Goal: Complete application form

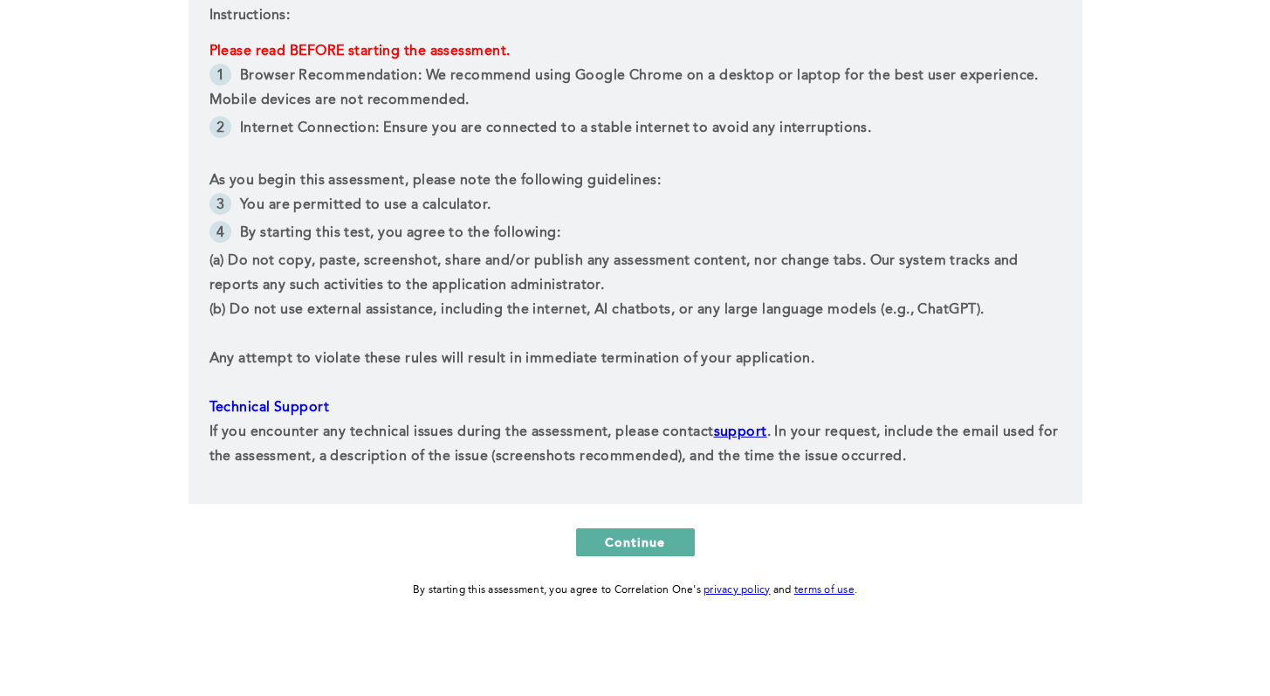
scroll to position [375, 0]
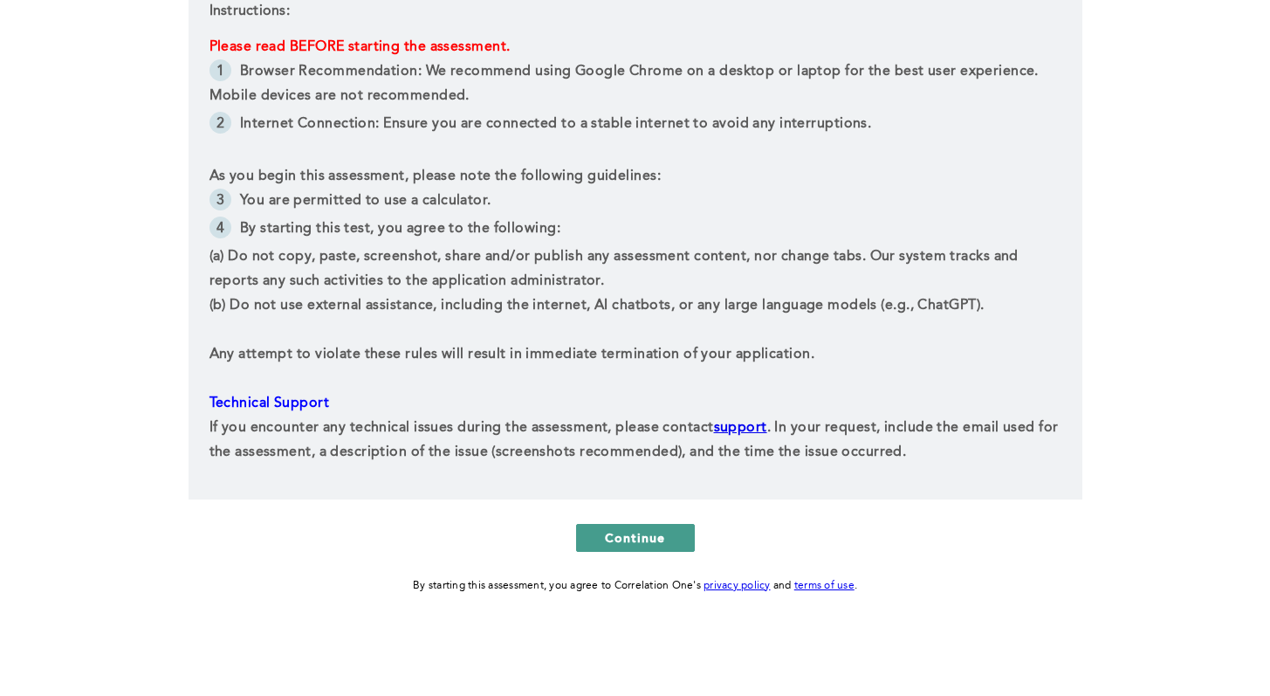
click at [618, 527] on button "Continue" at bounding box center [635, 538] width 119 height 28
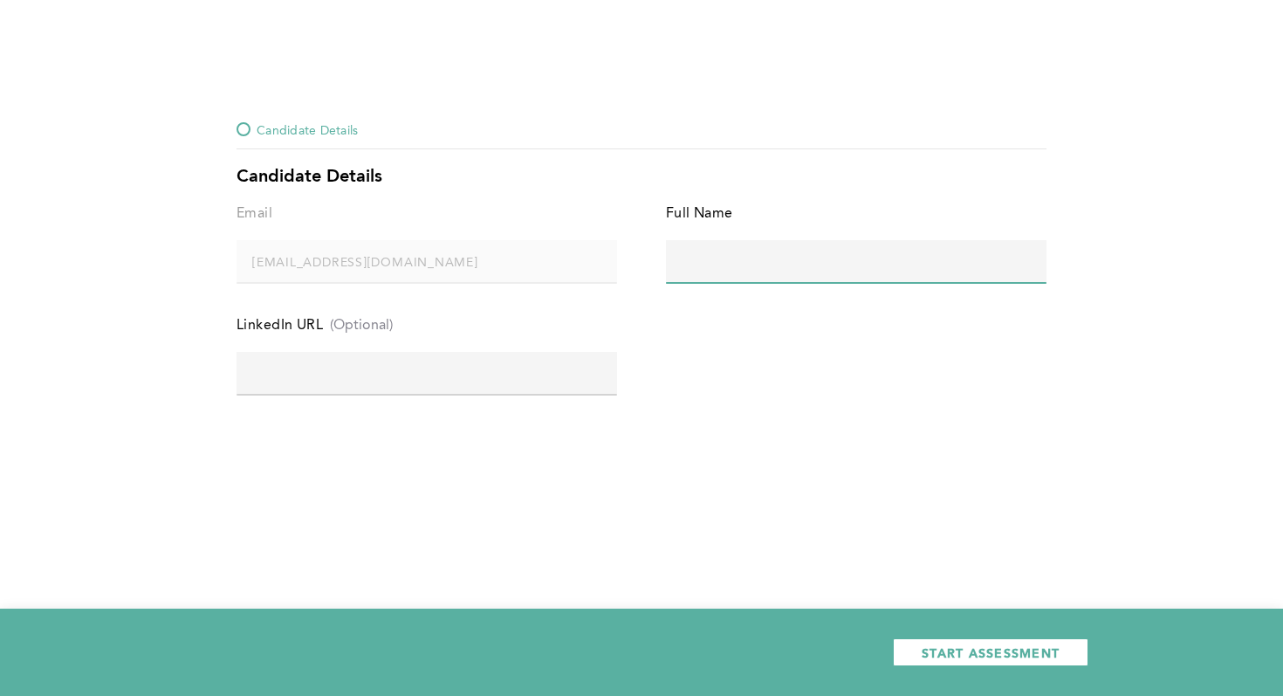
click at [618, 272] on input "text" at bounding box center [856, 261] width 381 height 42
type input "[PERSON_NAME]"
click at [618, 375] on div "Email [EMAIL_ADDRESS][DOMAIN_NAME] error placeholder Full Name [PERSON_NAME] er…" at bounding box center [642, 314] width 810 height 224
click at [366, 371] on input "text" at bounding box center [427, 373] width 381 height 42
paste input "[URL][DOMAIN_NAME][PERSON_NAME]"
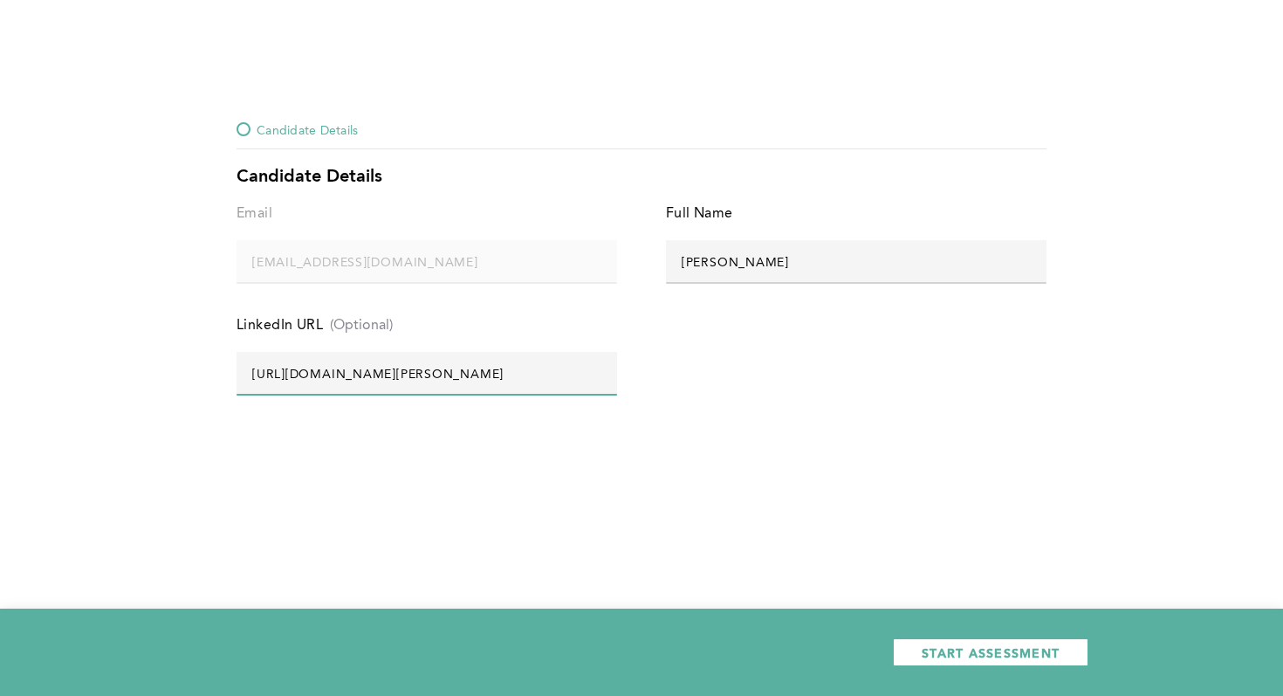
type input "[URL][DOMAIN_NAME][PERSON_NAME]"
click at [618, 625] on div "START ASSESSMENT" at bounding box center [641, 652] width 1283 height 87
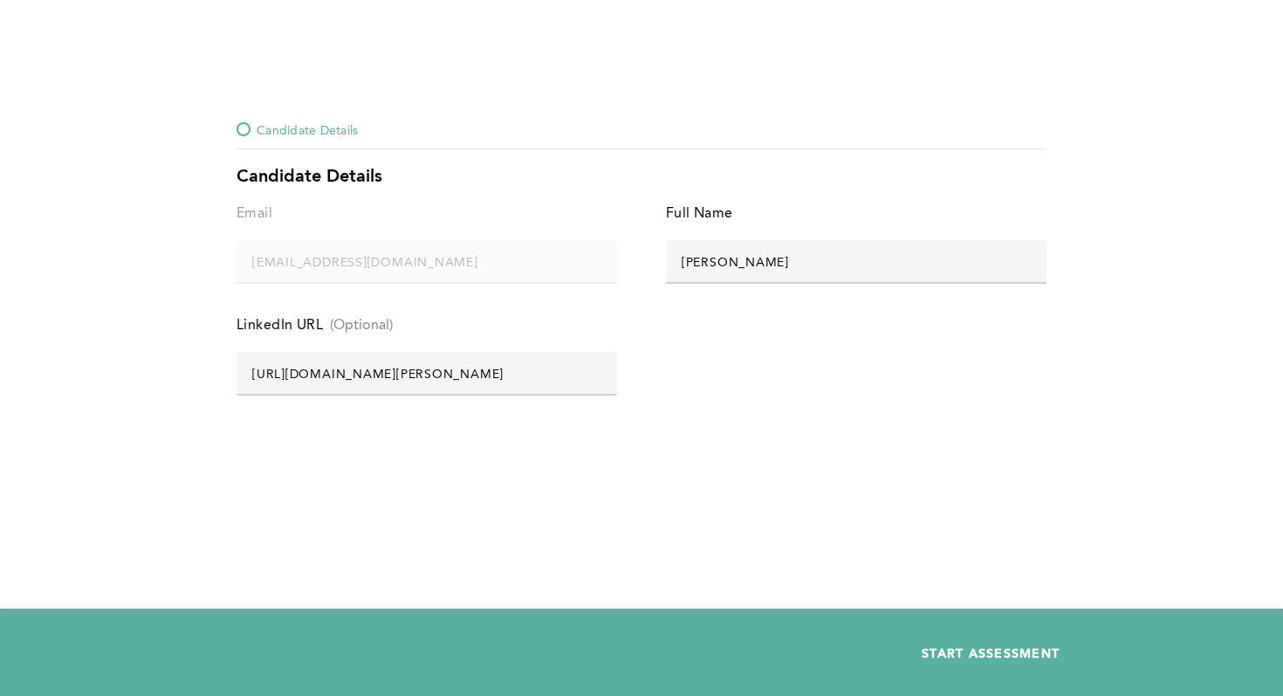
click at [618, 625] on span "START ASSESSMENT" at bounding box center [991, 652] width 138 height 17
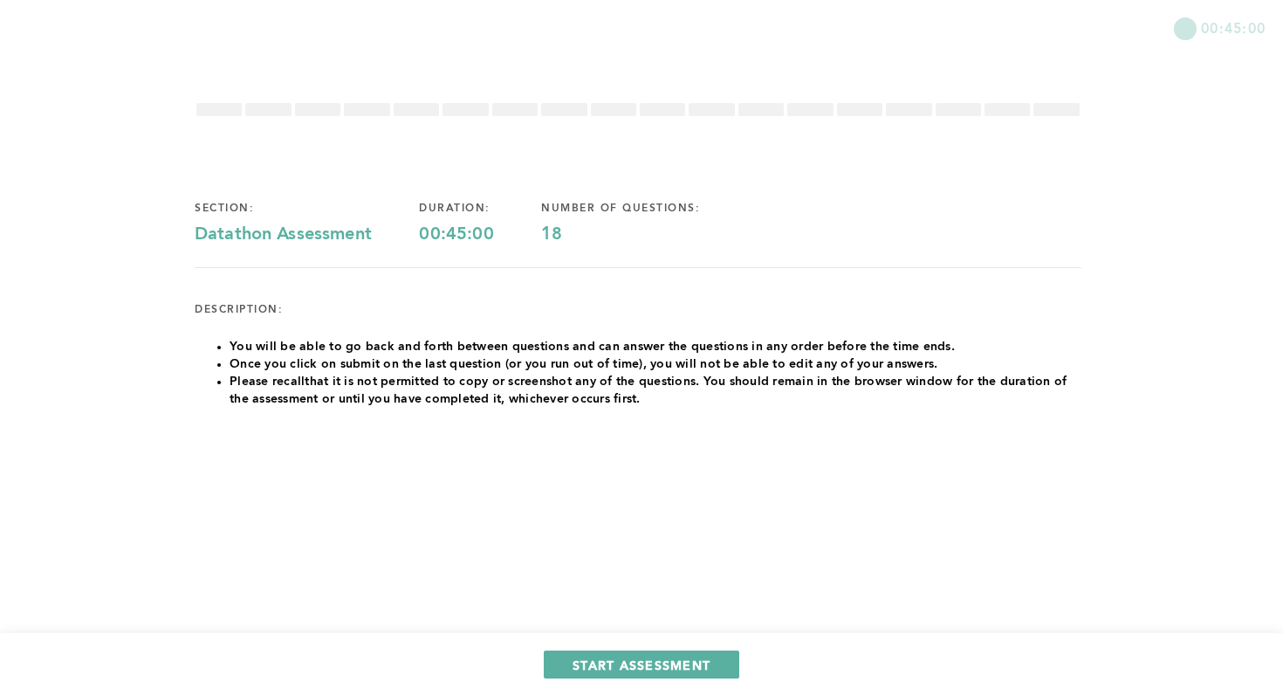
click at [444, 423] on div "section: Datathon Assessment duration: 00:45:00 number of questions: 18 descrip…" at bounding box center [638, 341] width 887 height 334
